Goal: Transaction & Acquisition: Purchase product/service

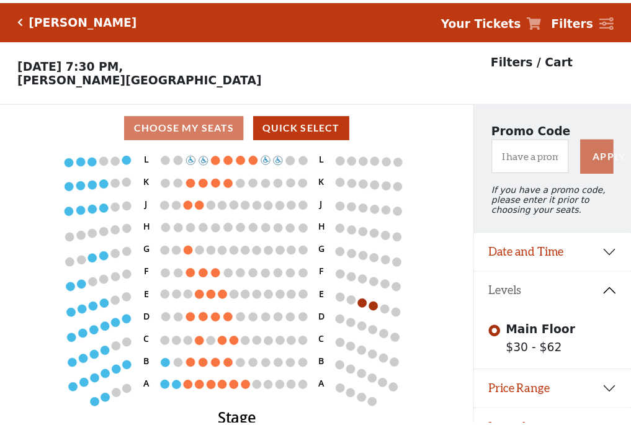
scroll to position [25, 0]
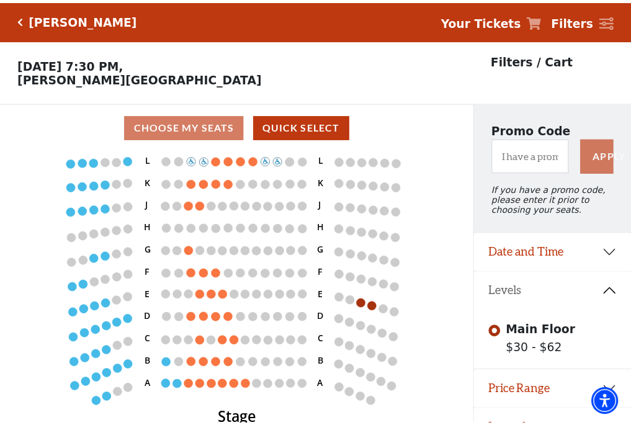
scroll to position [25, 0]
